Goal: Information Seeking & Learning: Learn about a topic

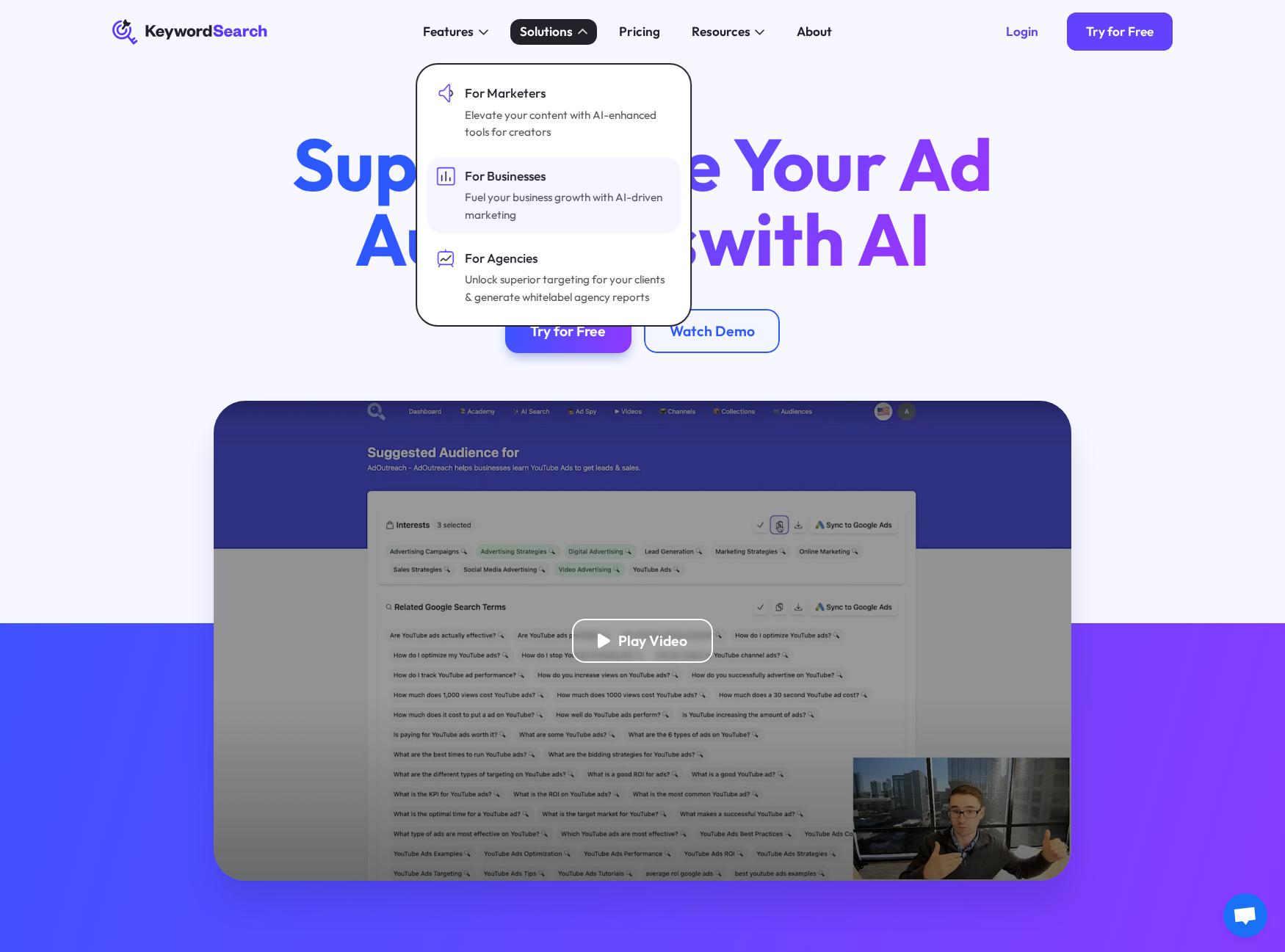
click at [531, 203] on div "Fuel your business growth with AI-driven marketing" at bounding box center [567, 206] width 204 height 36
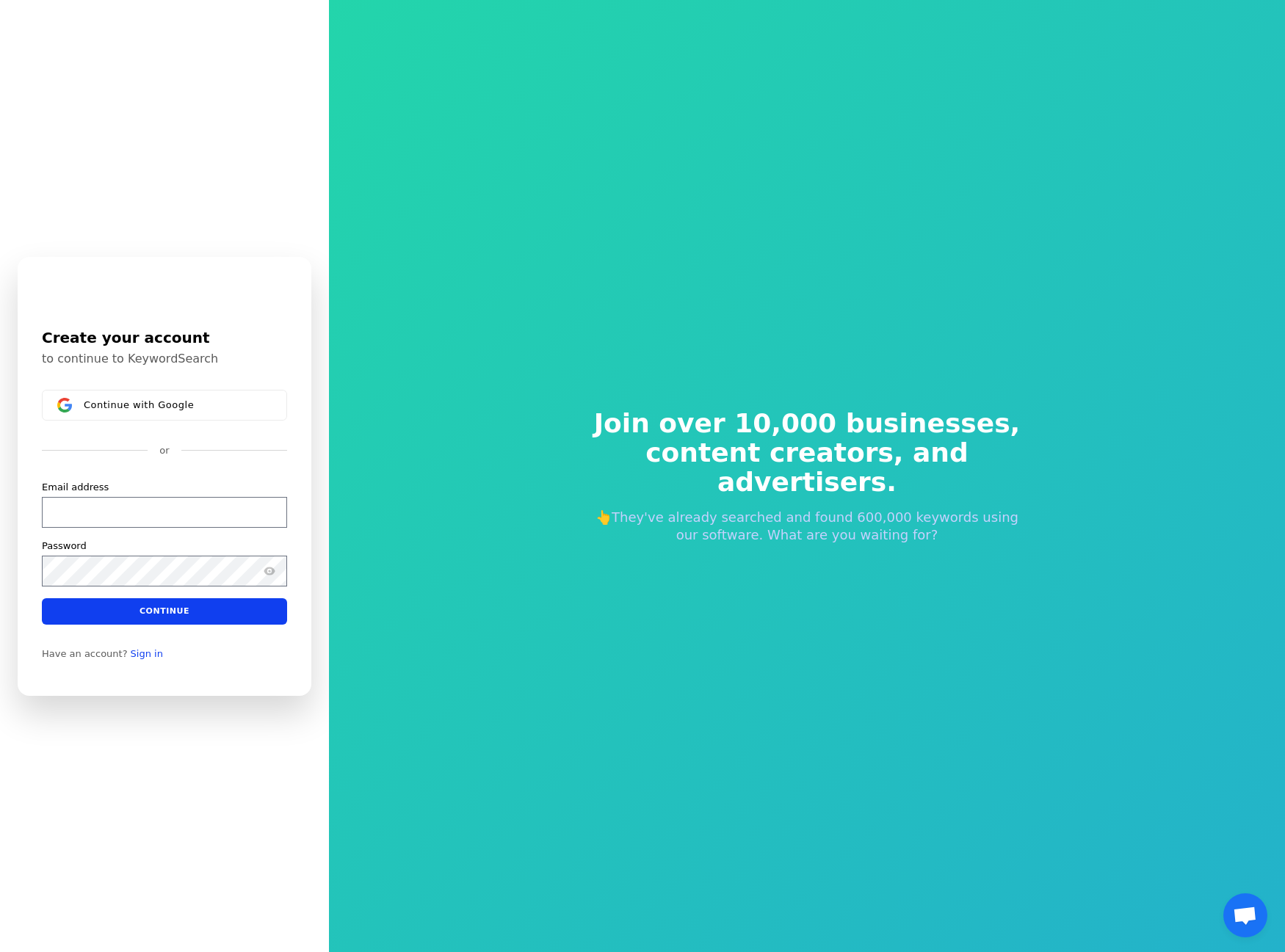
click at [652, 315] on div "Join over 10,000 businesses, content creators, and advertisers. 👆They've alread…" at bounding box center [807, 476] width 956 height 952
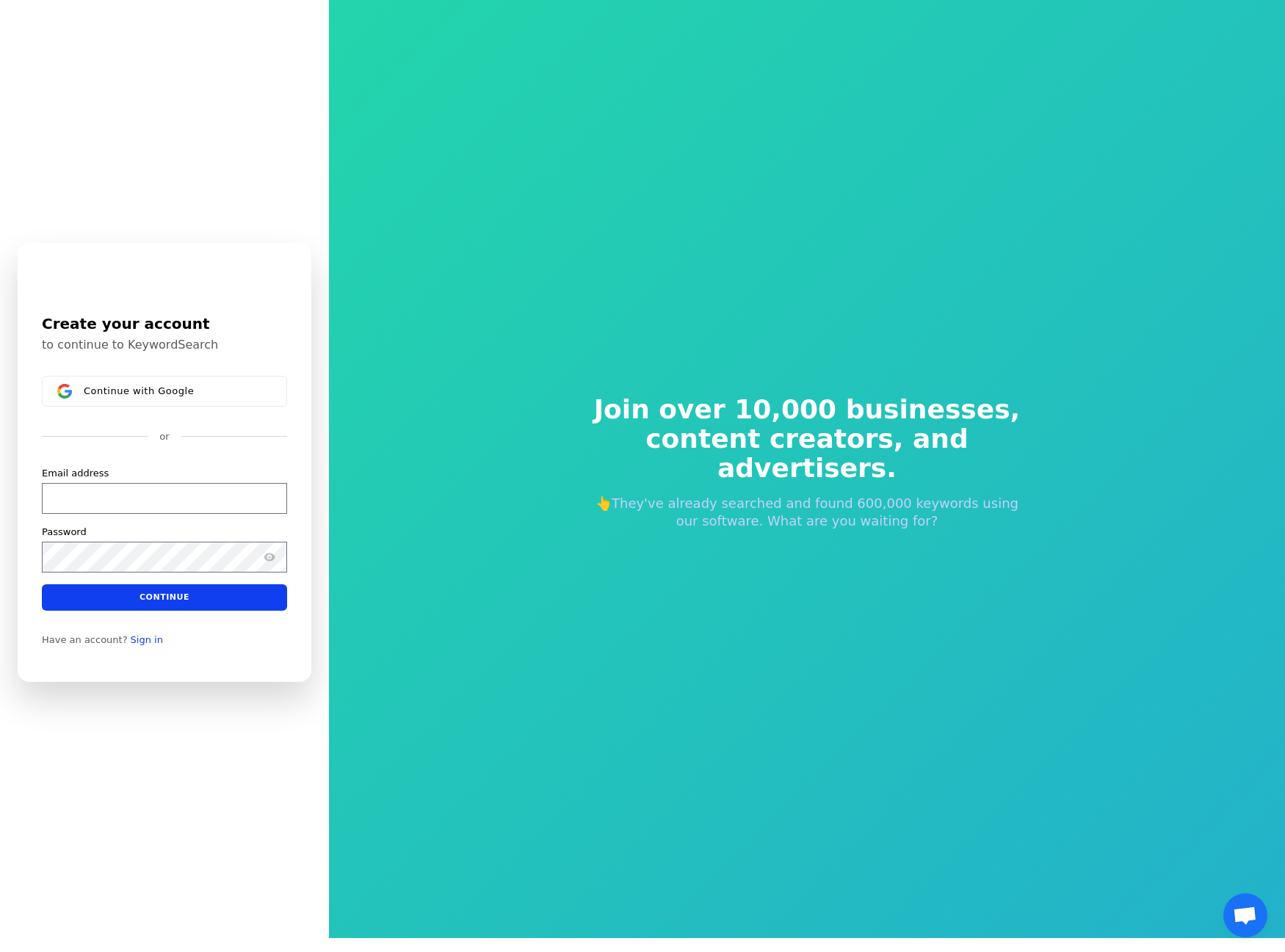
scroll to position [17, 0]
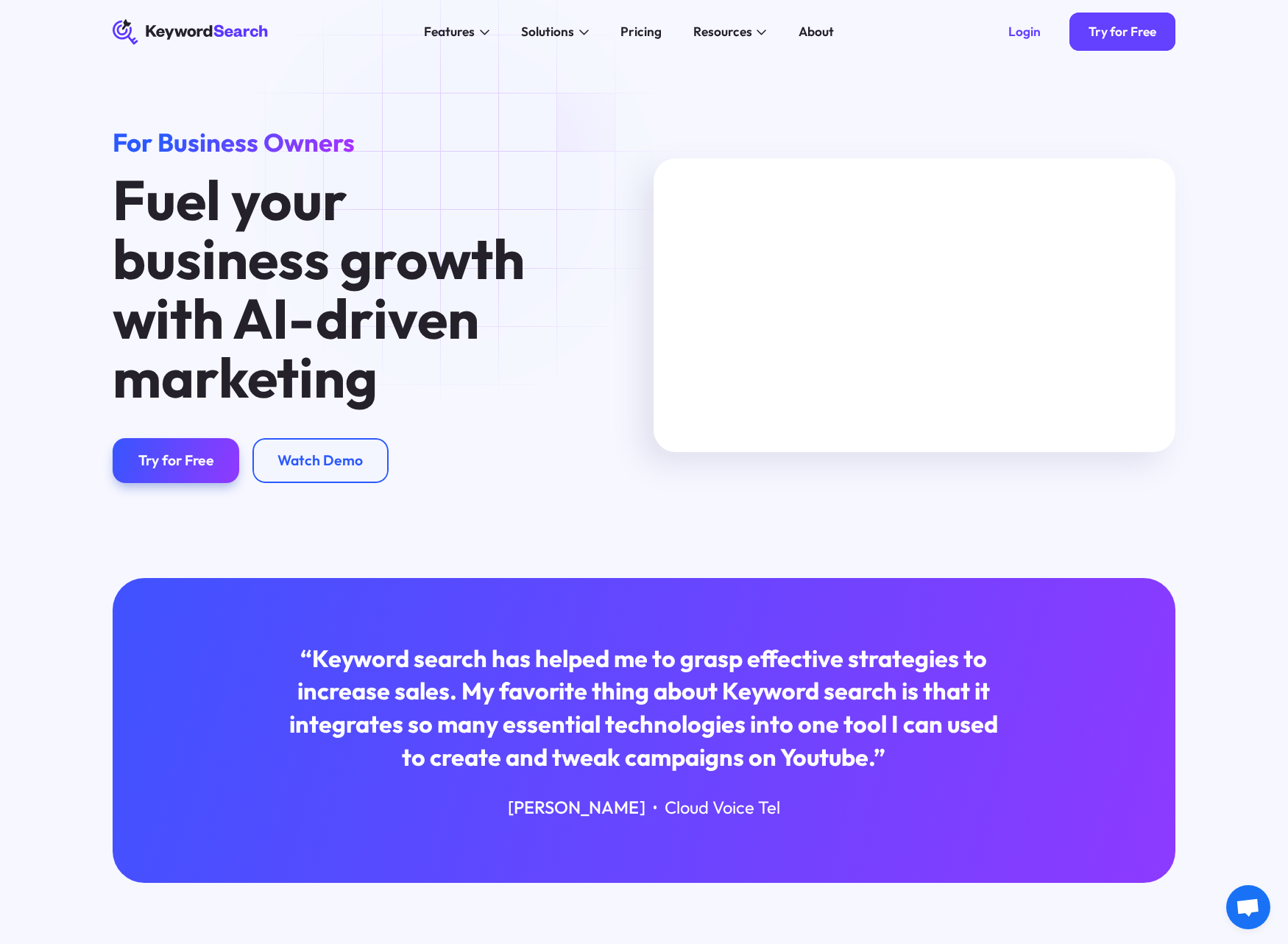
click at [222, 27] on icon at bounding box center [189, 32] width 154 height 25
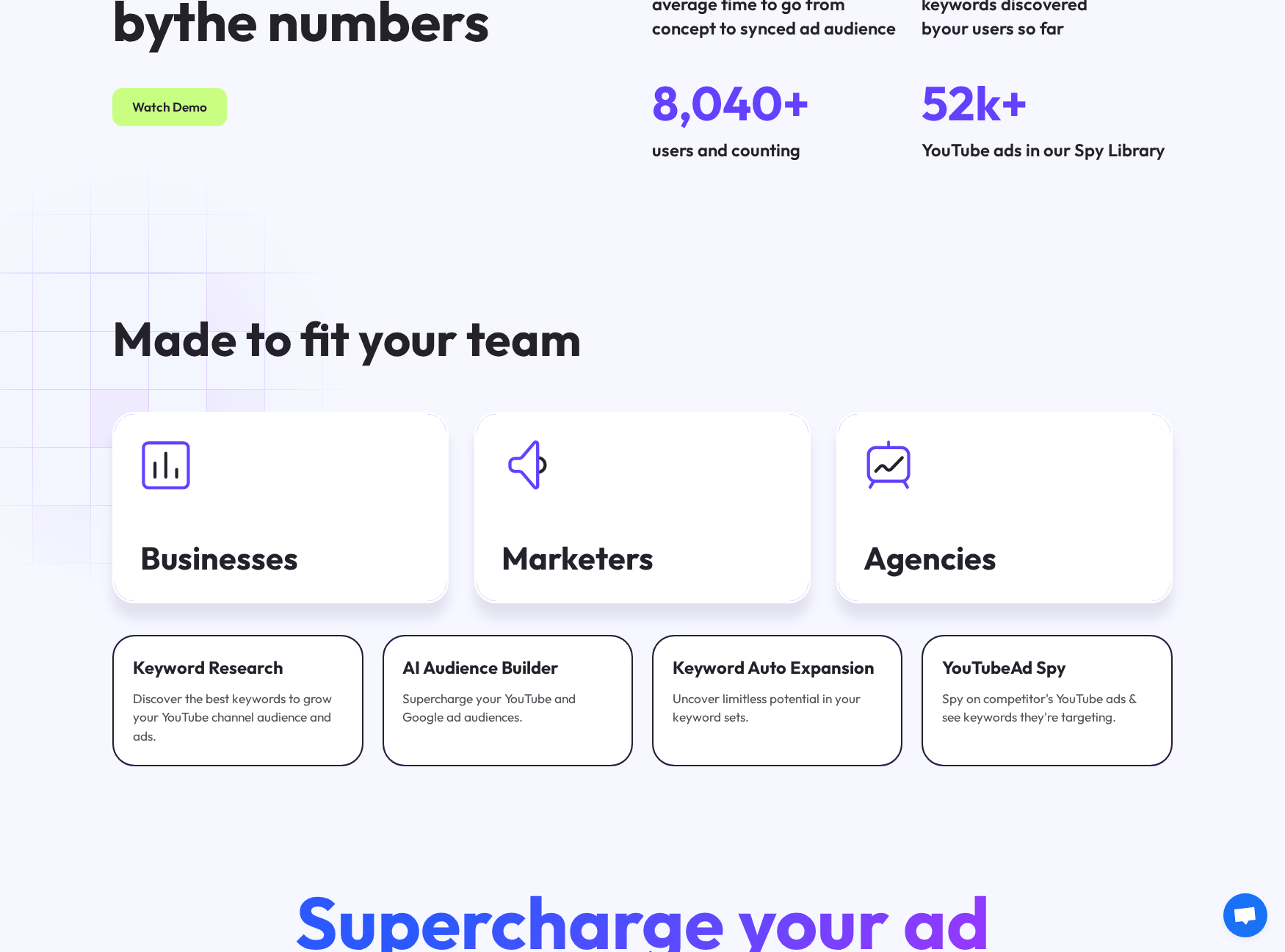
scroll to position [5285, 0]
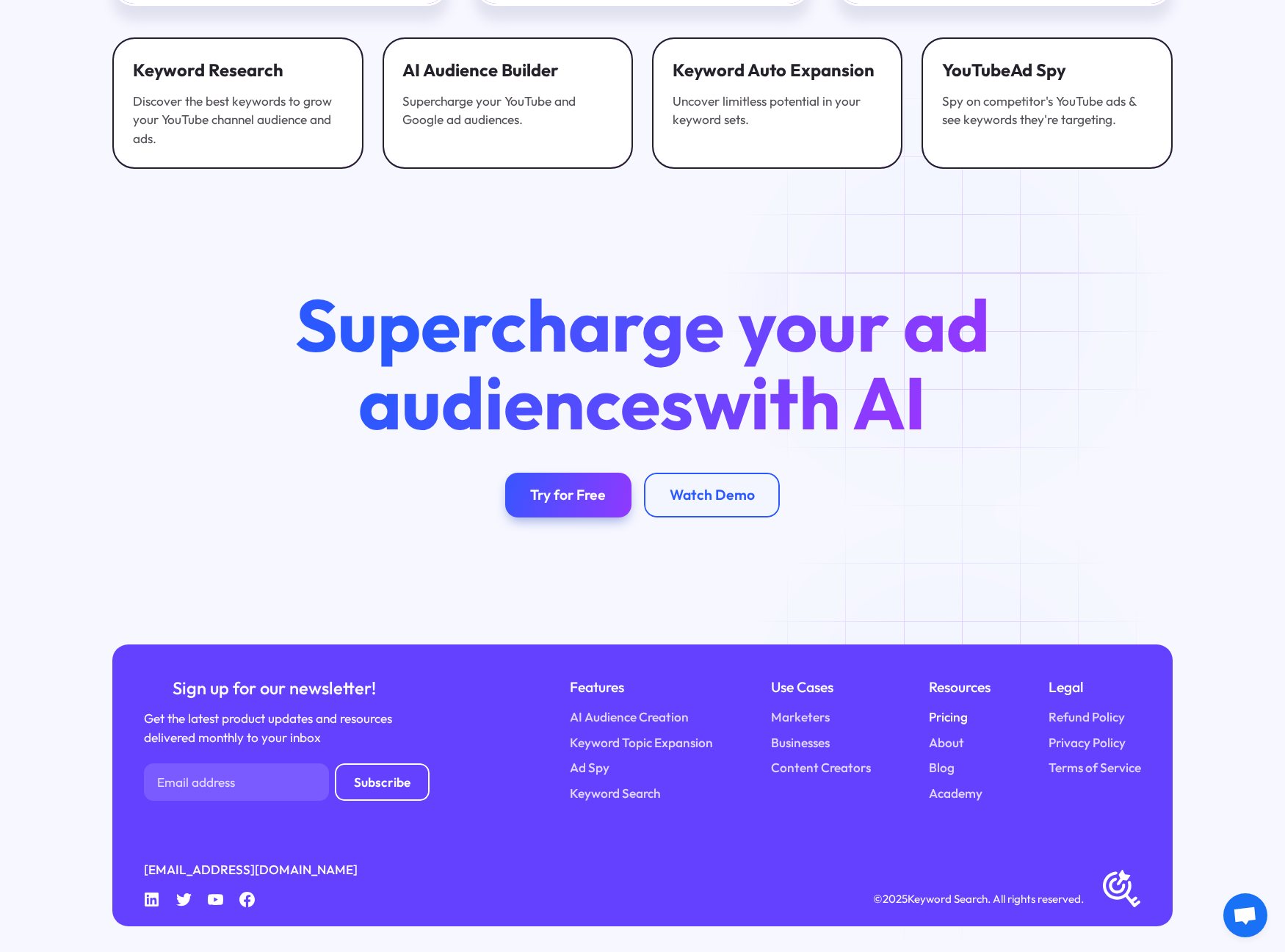
click at [959, 723] on link "Pricing" at bounding box center [948, 717] width 39 height 19
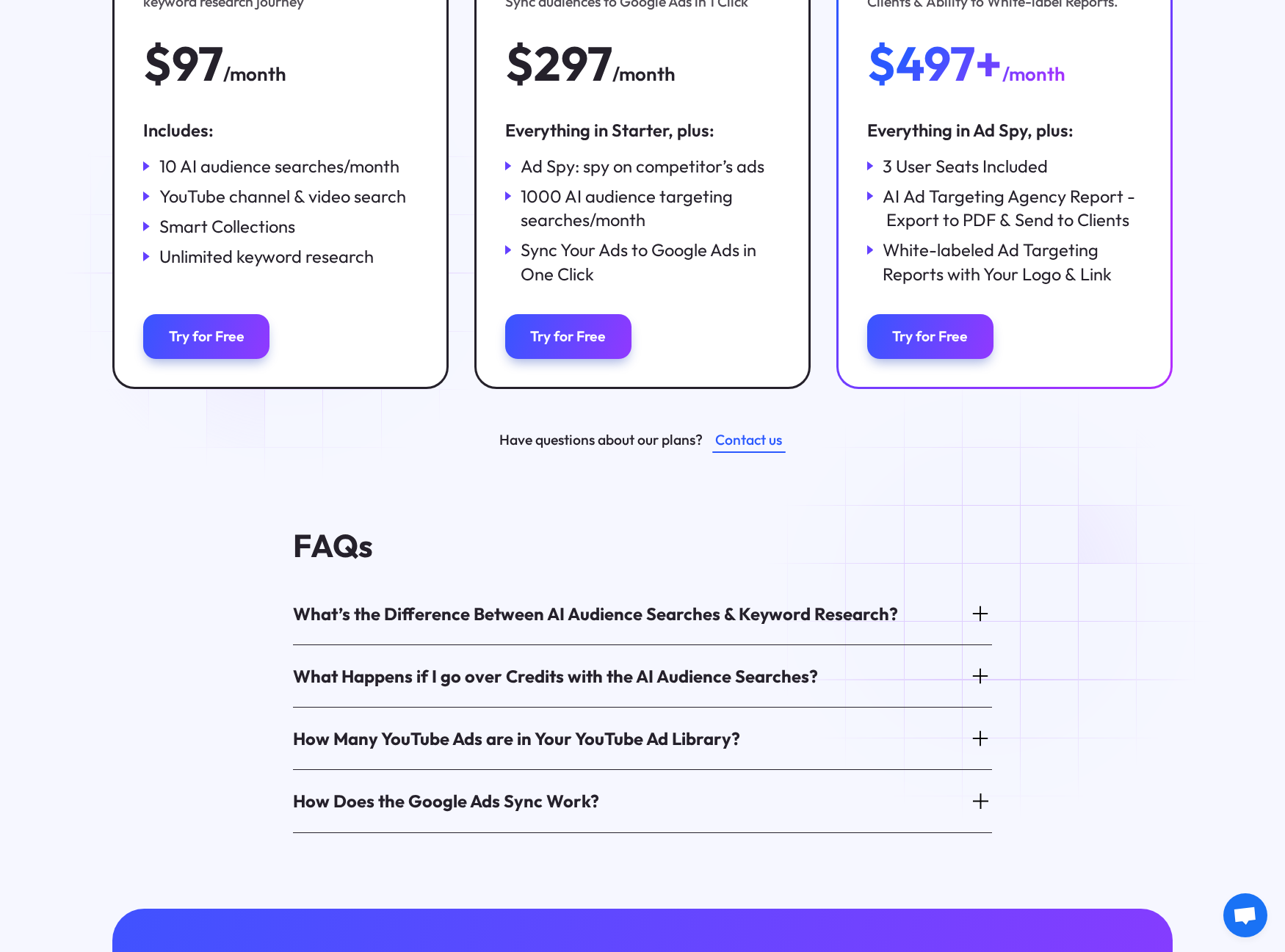
scroll to position [440, 0]
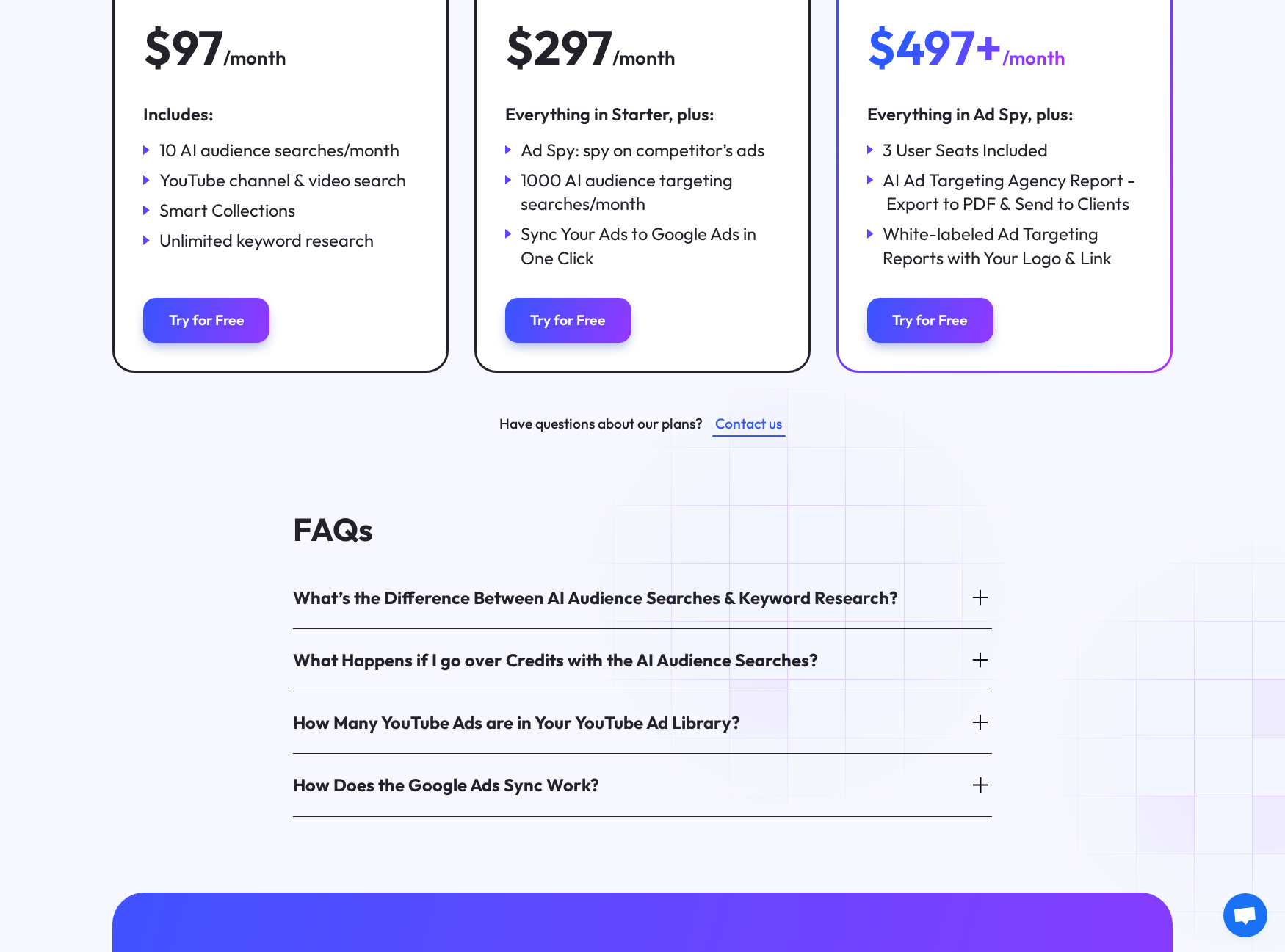
click at [809, 594] on div "What’s the Difference Between AI Audience Searches & Keyword Research?" at bounding box center [596, 598] width 605 height 24
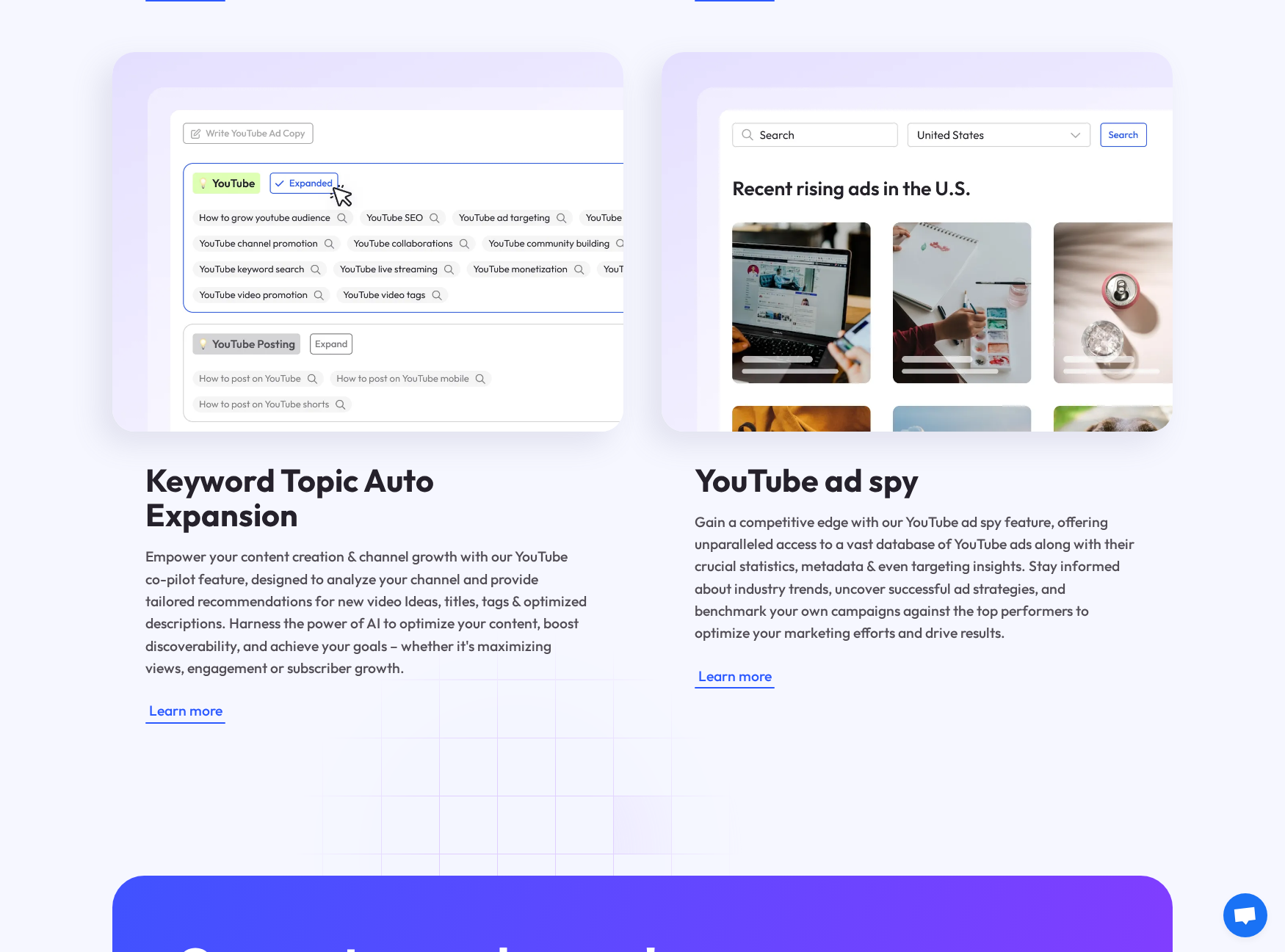
scroll to position [2757, 0]
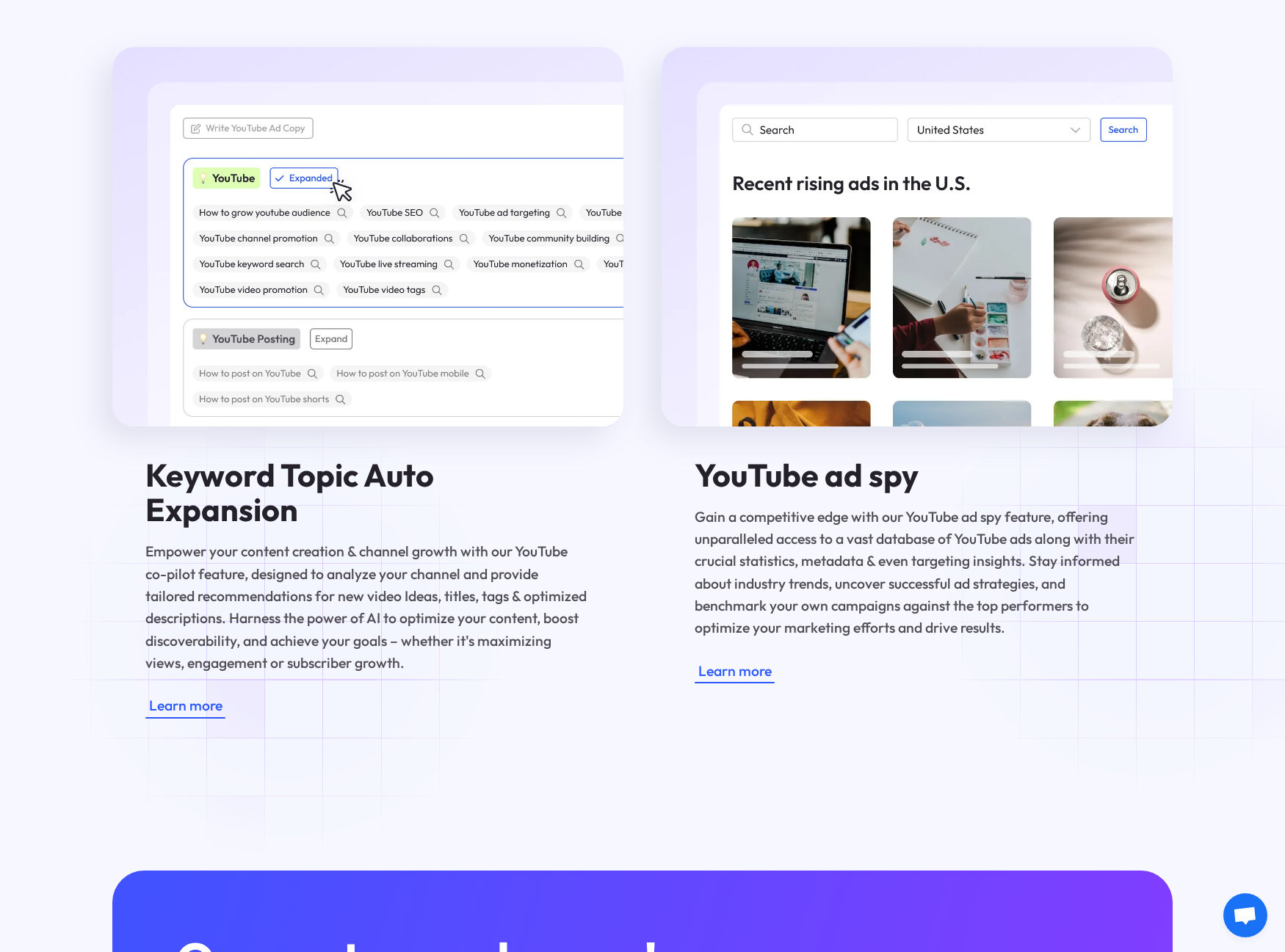
click at [1159, 572] on div "YouTube ad spy Gain a competitive edge with our YouTube ad spy feature, offerin…" at bounding box center [917, 383] width 511 height 671
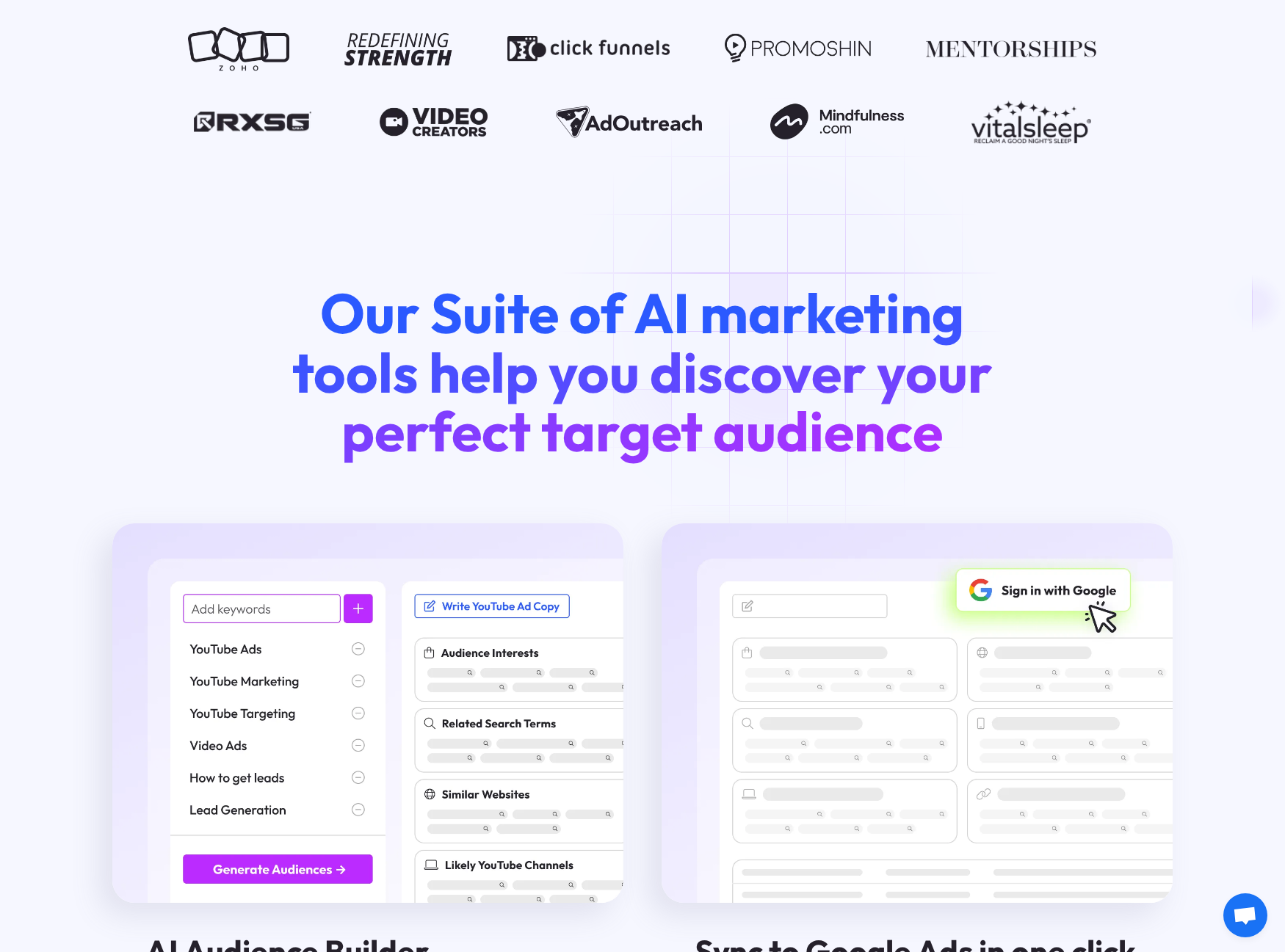
scroll to position [1630, 0]
